Goal: Information Seeking & Learning: Learn about a topic

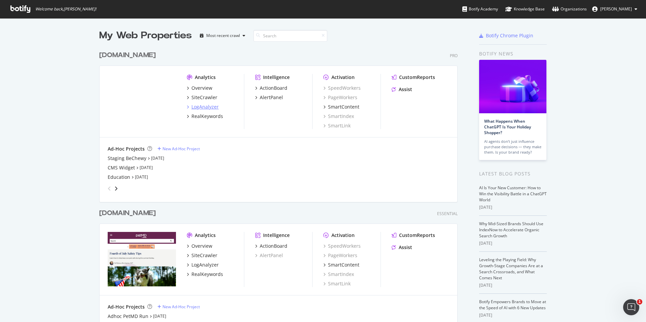
click at [202, 106] on div "LogAnalyzer" at bounding box center [204, 107] width 27 height 7
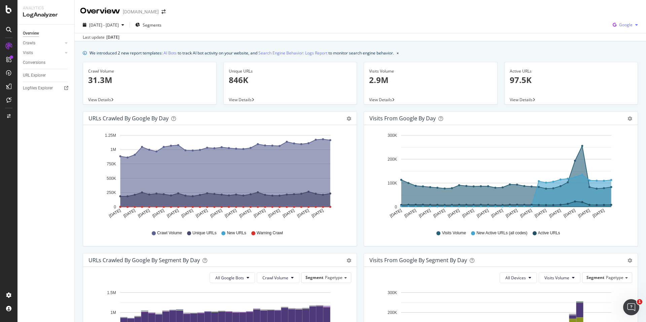
click at [623, 27] on span "Google" at bounding box center [625, 25] width 13 height 6
drag, startPoint x: 621, startPoint y: 64, endPoint x: 619, endPoint y: 75, distance: 10.9
click at [619, 75] on div "Google Bing OpenAI Other AI Bots" at bounding box center [620, 56] width 46 height 50
click at [584, 42] on div "We introduced 2 new report templates: AI Bots to track AI bot activity on your …" at bounding box center [360, 300] width 571 height 519
click at [631, 30] on div "Google" at bounding box center [625, 25] width 31 height 10
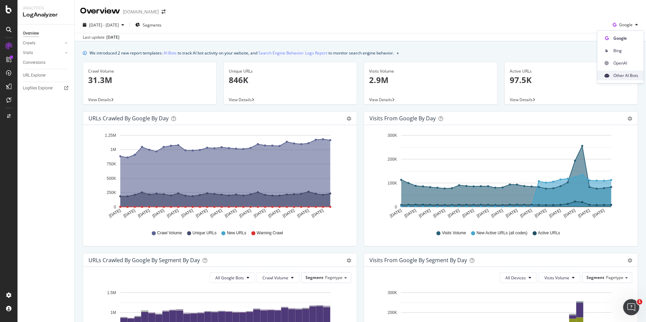
click at [624, 71] on div "Other AI Bots" at bounding box center [620, 76] width 46 height 10
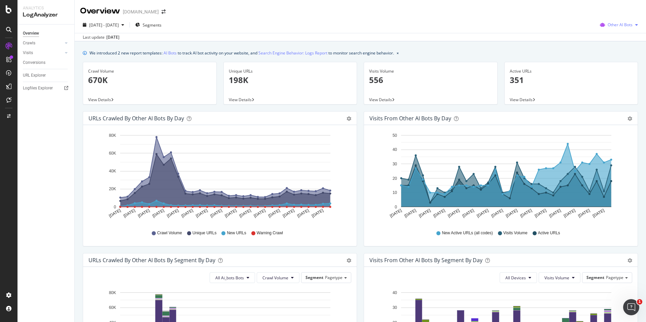
click at [625, 23] on span "Other AI Bots" at bounding box center [619, 25] width 25 height 6
click at [619, 37] on span "Google" at bounding box center [624, 38] width 26 height 6
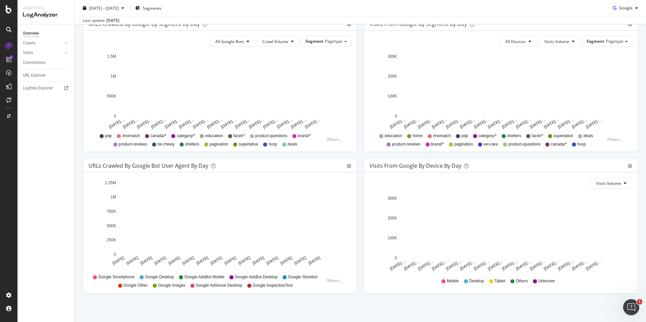
scroll to position [238, 0]
